Goal: Transaction & Acquisition: Book appointment/travel/reservation

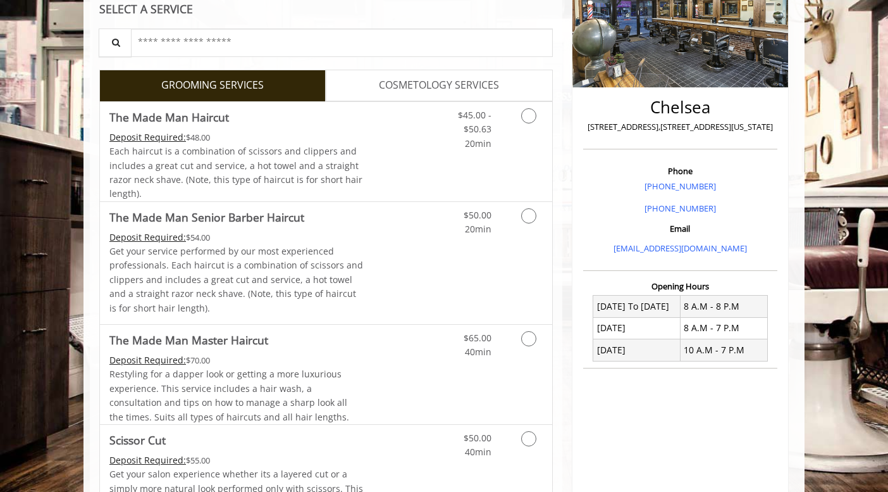
scroll to position [223, 0]
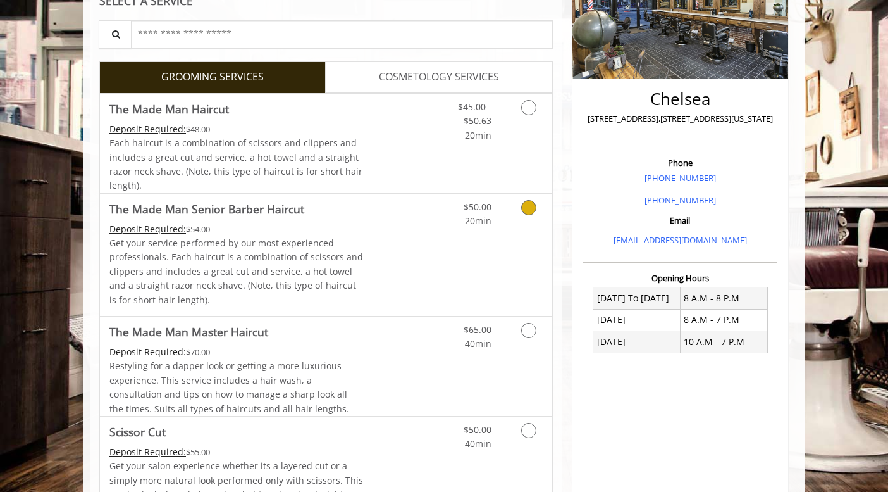
click at [533, 205] on icon "Grooming services" at bounding box center [528, 207] width 15 height 15
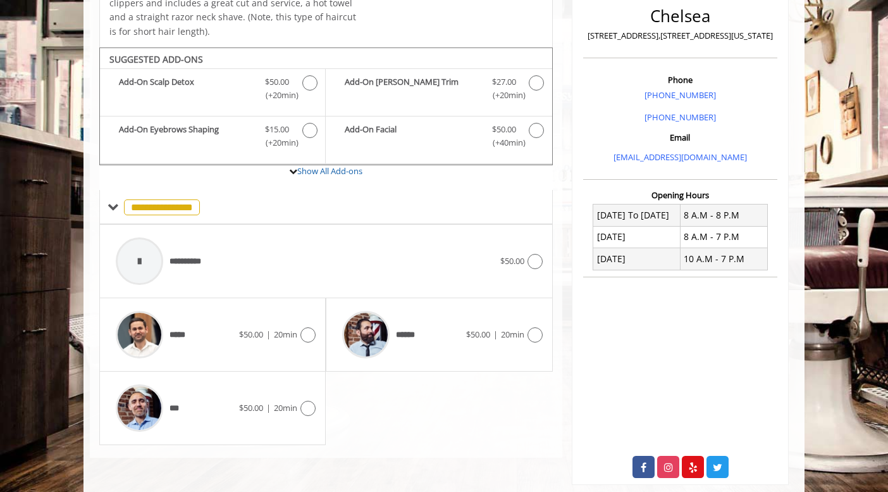
scroll to position [325, 0]
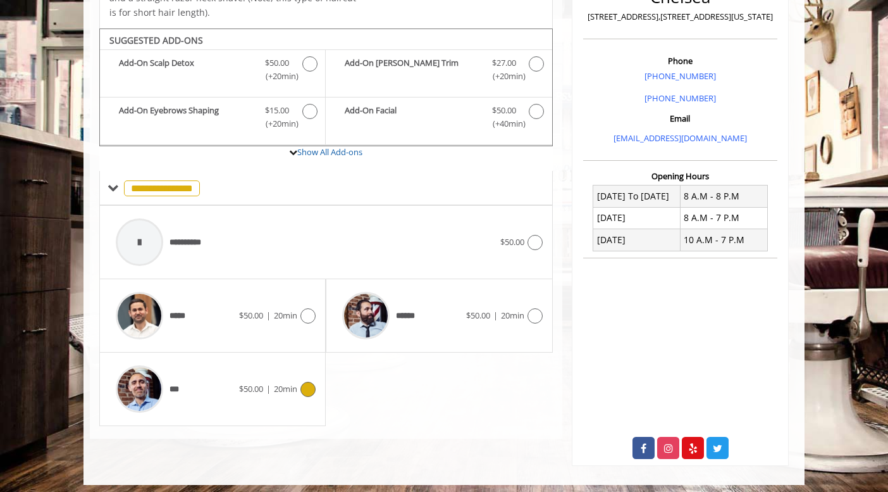
click at [316, 386] on div "*** $50.00 | 20min" at bounding box center [212, 388] width 227 height 73
click at [310, 384] on icon at bounding box center [308, 389] width 15 height 15
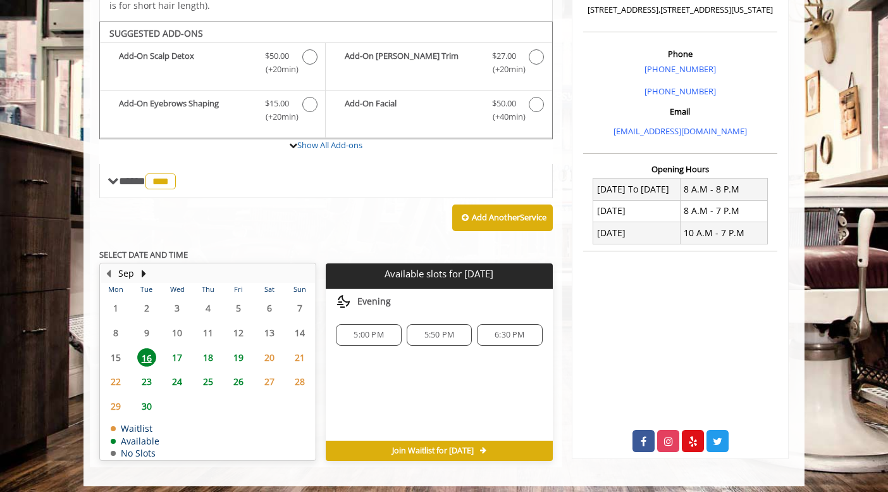
scroll to position [332, 0]
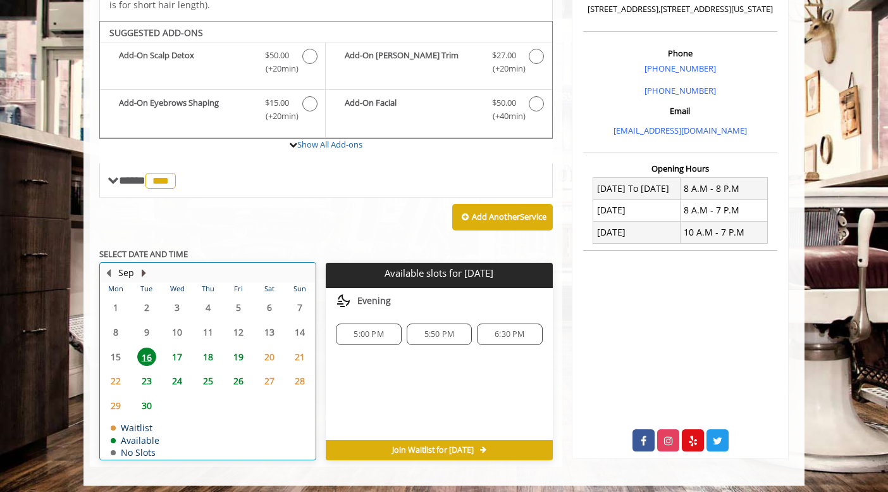
click at [140, 266] on button "Next Month" at bounding box center [144, 273] width 10 height 14
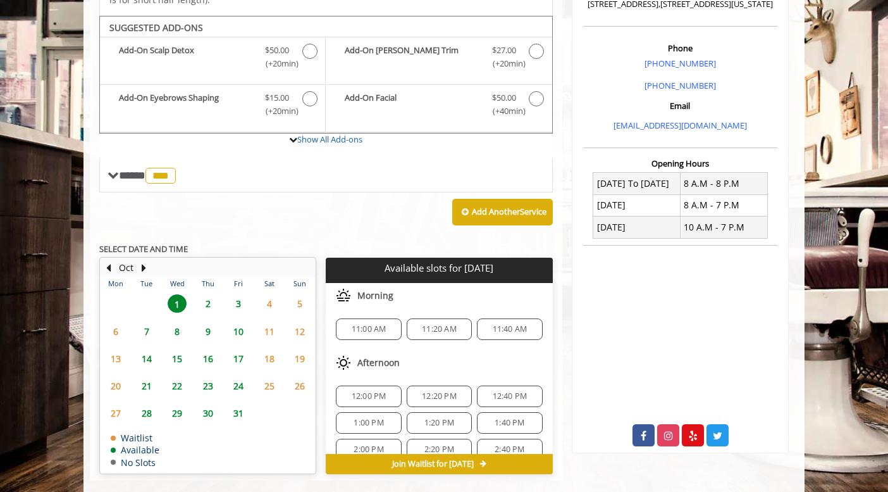
click at [239, 301] on span "3" at bounding box center [238, 303] width 19 height 18
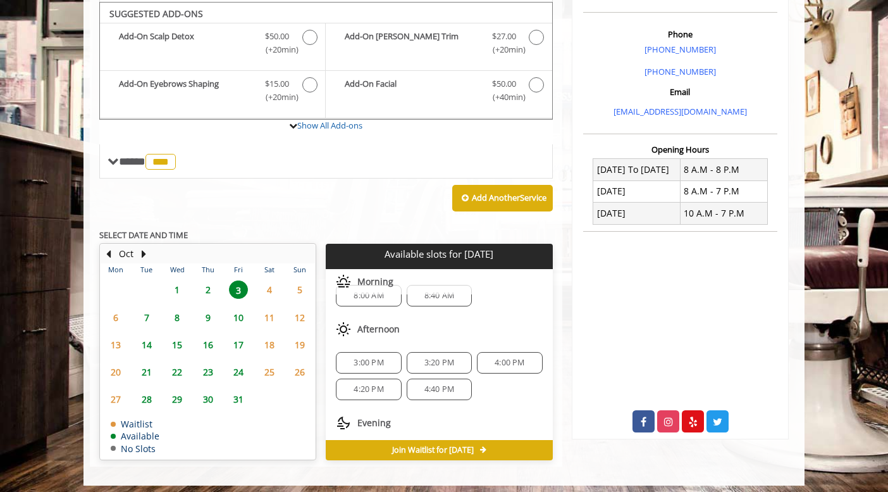
scroll to position [32, 0]
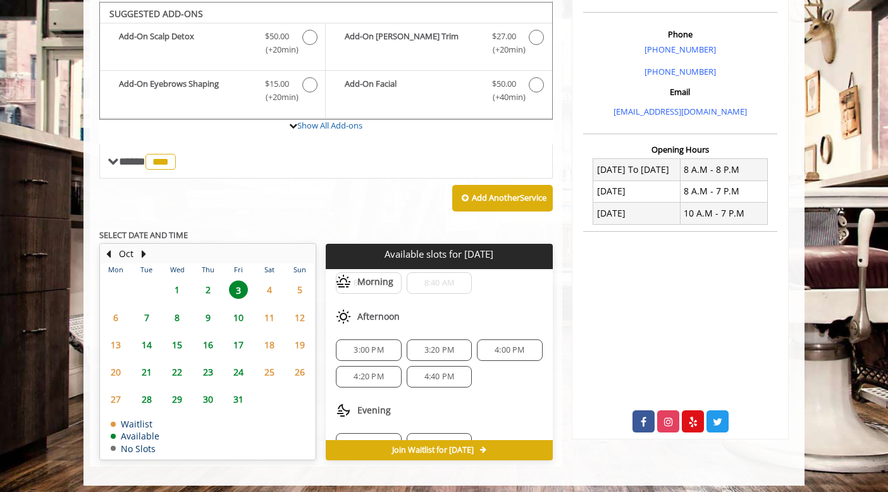
click at [371, 345] on span "3:00 PM" at bounding box center [369, 350] width 30 height 10
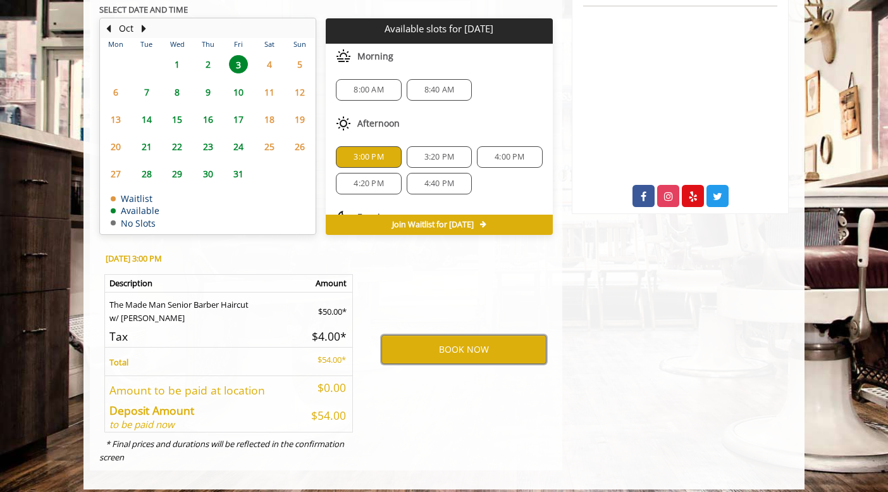
scroll to position [0, 0]
click at [472, 341] on button "BOOK NOW" at bounding box center [464, 349] width 165 height 29
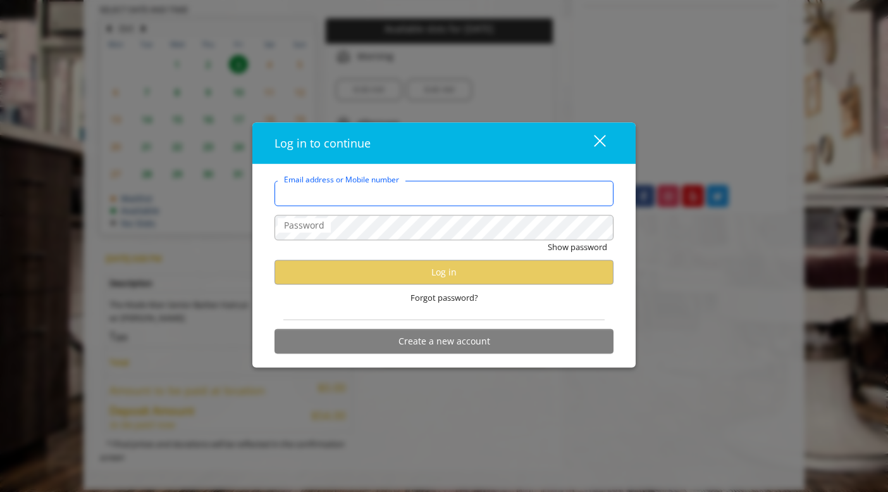
type input "**********"
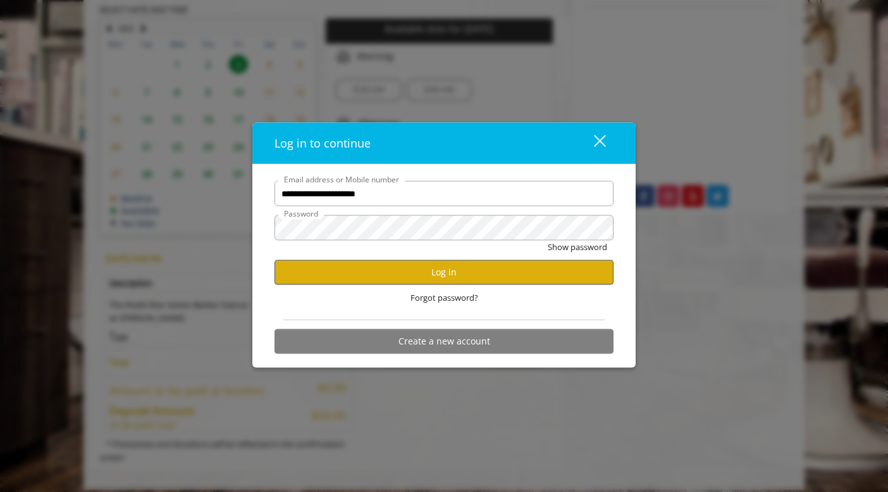
click at [414, 272] on button "Log in" at bounding box center [444, 271] width 339 height 25
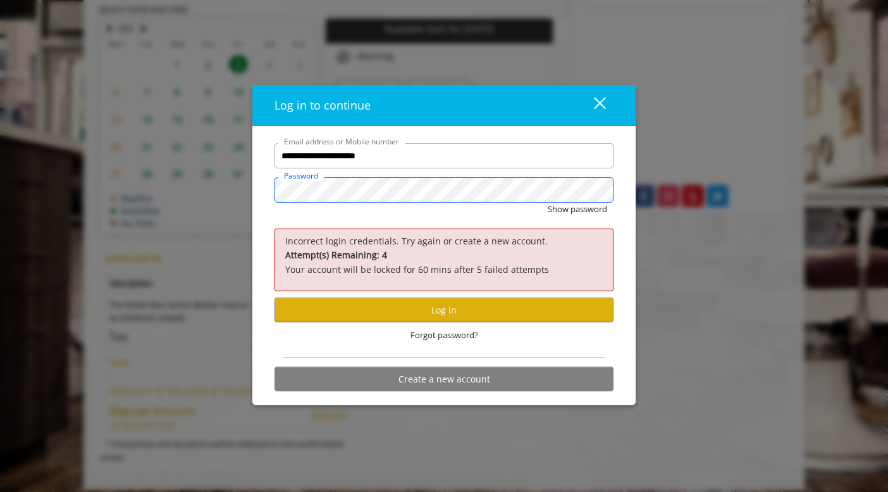
click at [265, 185] on div "**********" at bounding box center [444, 270] width 358 height 254
click at [461, 306] on button "Log in" at bounding box center [444, 309] width 339 height 25
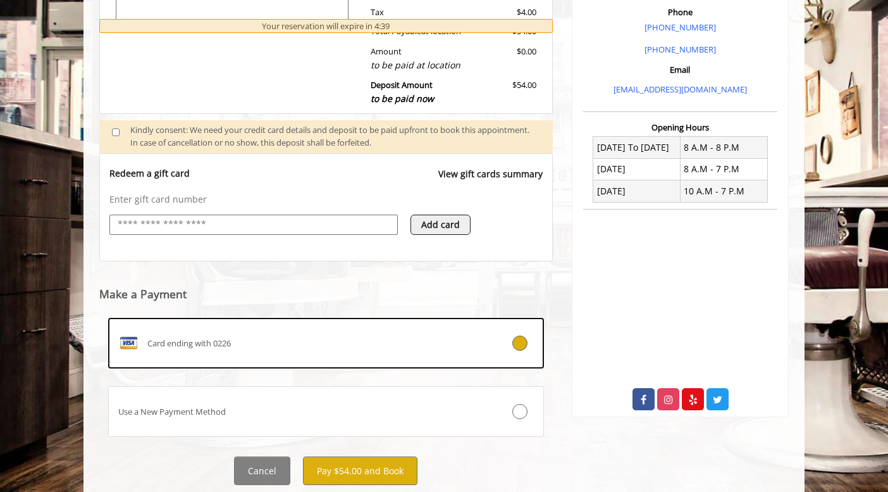
scroll to position [374, 0]
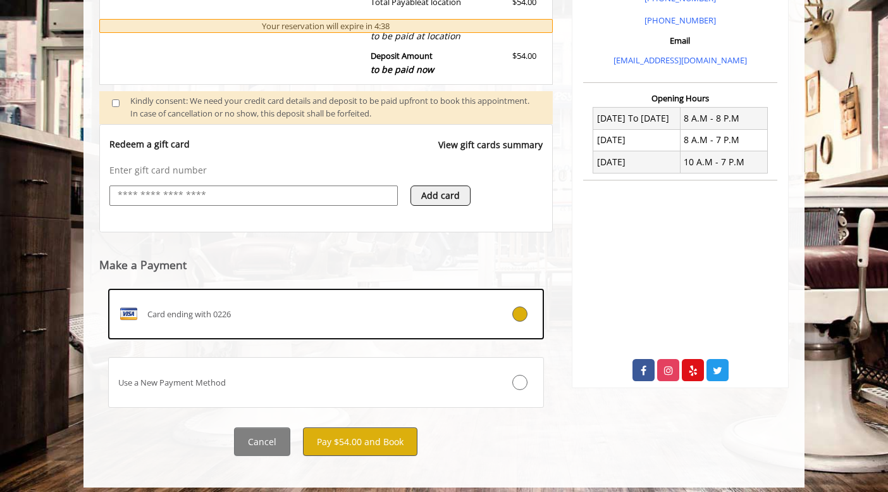
click at [367, 435] on button "Pay $54.00 and Book" at bounding box center [360, 441] width 115 height 28
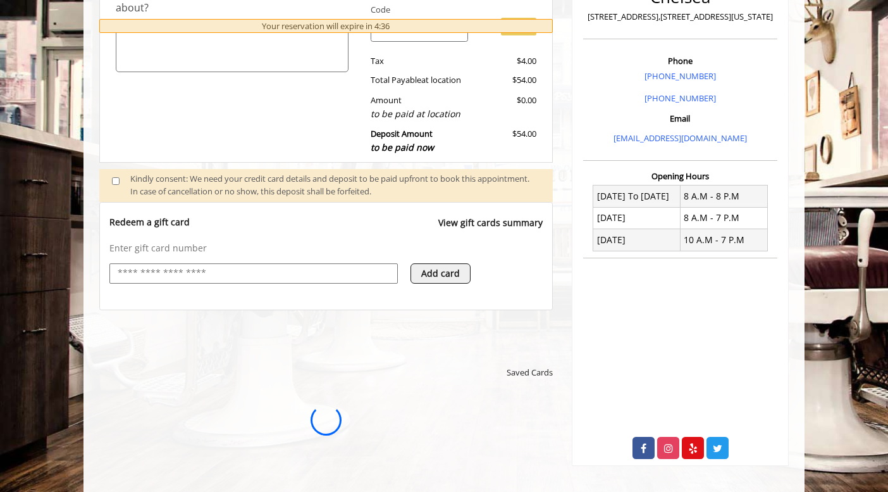
scroll to position [0, 0]
